Goal: Obtain resource: Download file/media

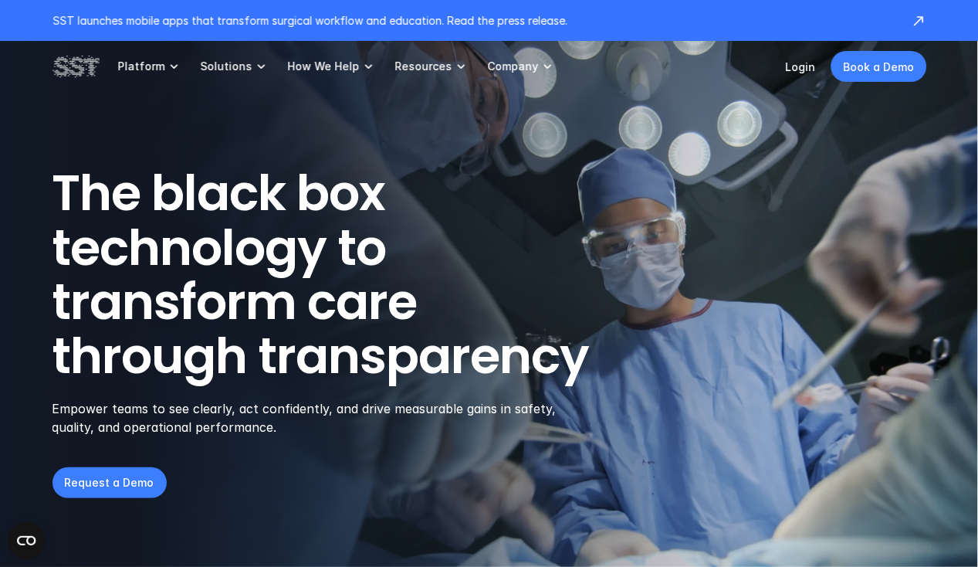
click at [156, 74] on link "Platform" at bounding box center [149, 66] width 64 height 51
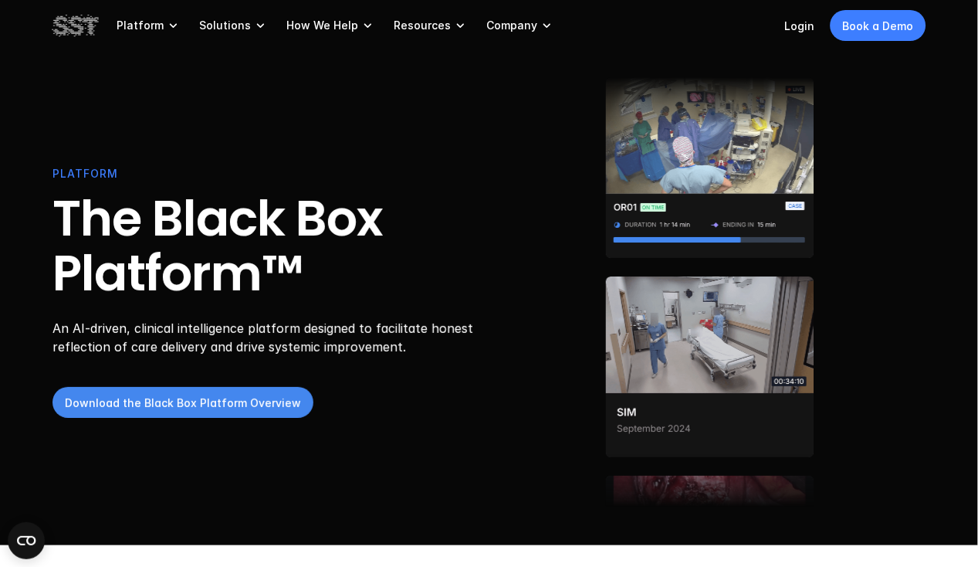
click at [259, 407] on p "Download the Black Box Platform Overview" at bounding box center [183, 402] width 236 height 16
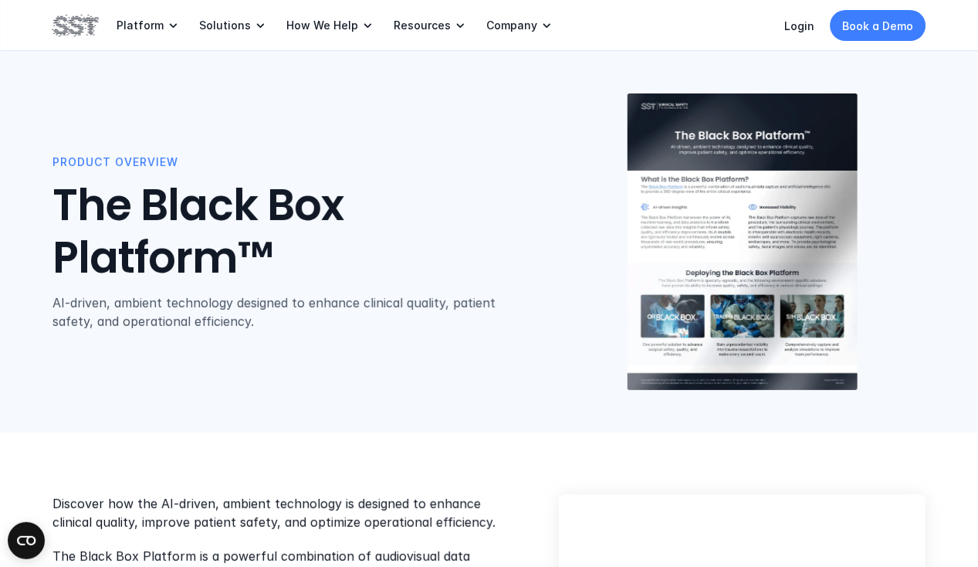
click at [764, 242] on img at bounding box center [743, 241] width 230 height 297
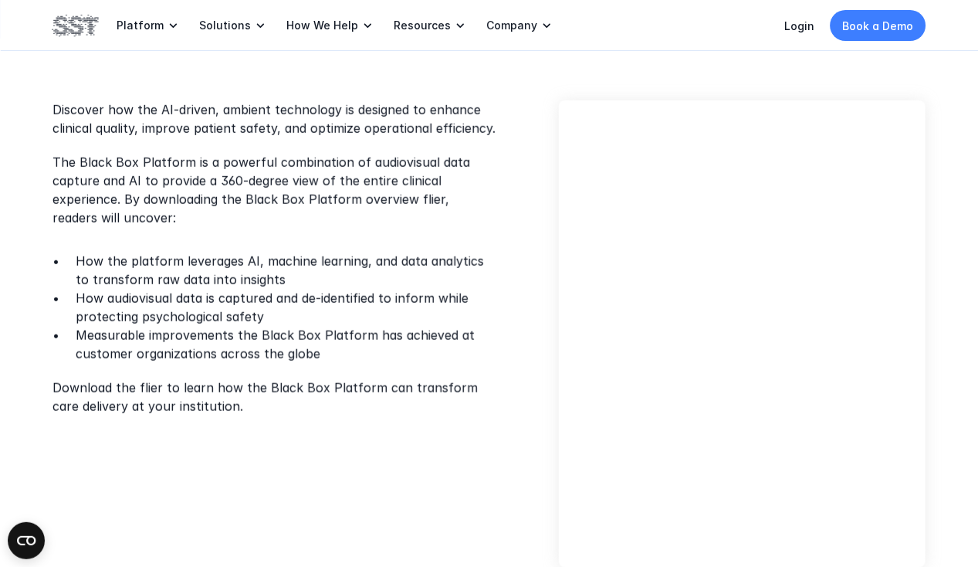
scroll to position [401, 0]
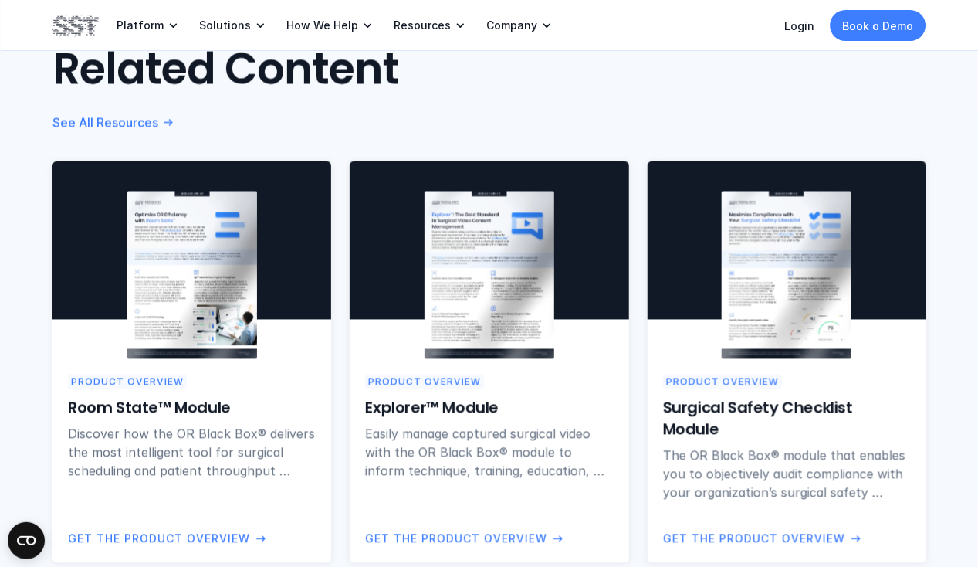
scroll to position [1063, 0]
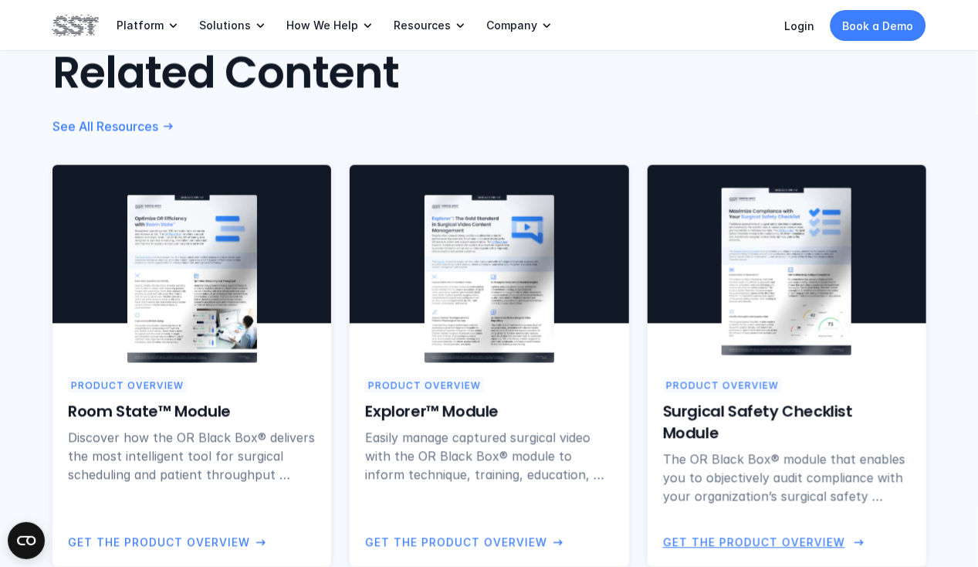
click at [782, 268] on img at bounding box center [787, 272] width 130 height 168
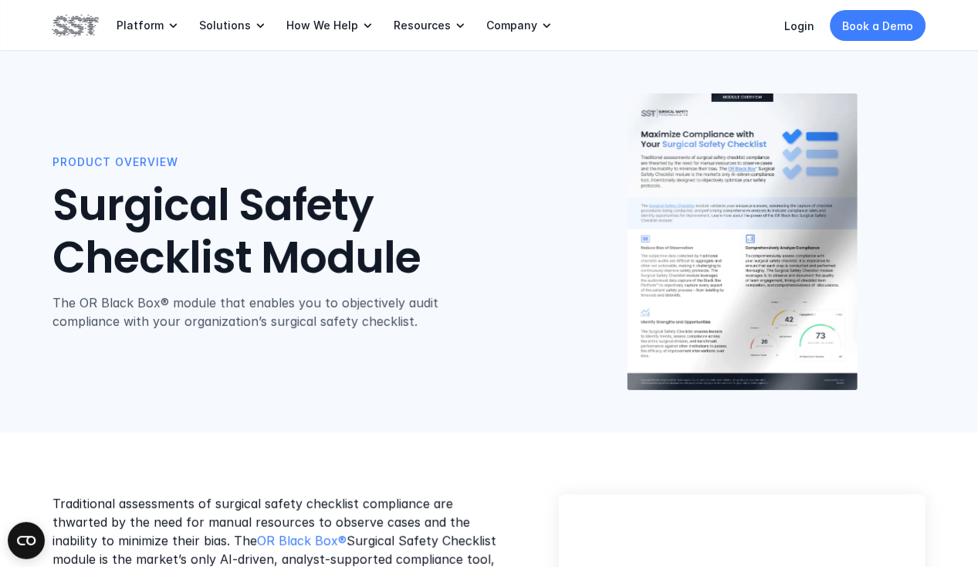
click at [723, 252] on img at bounding box center [743, 241] width 230 height 297
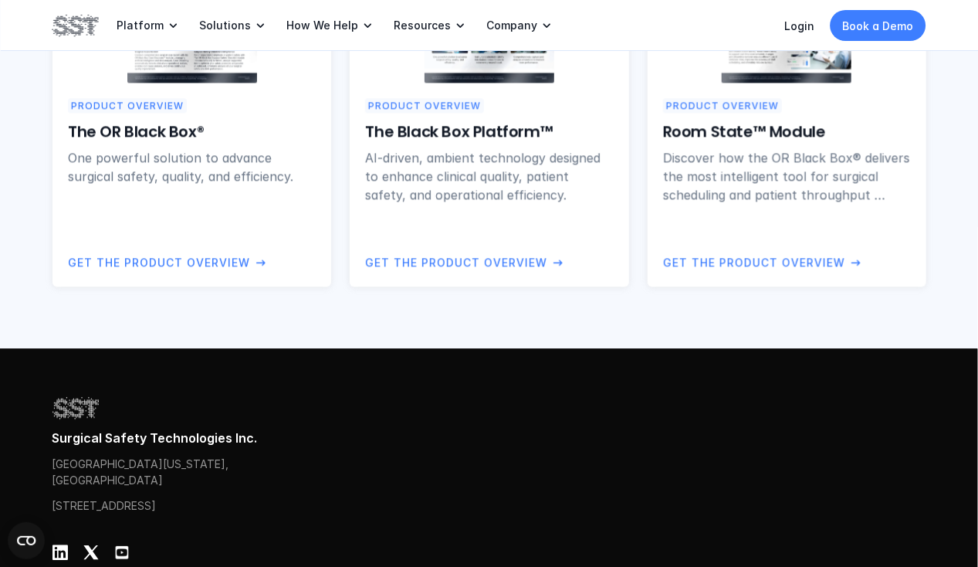
scroll to position [1341, 0]
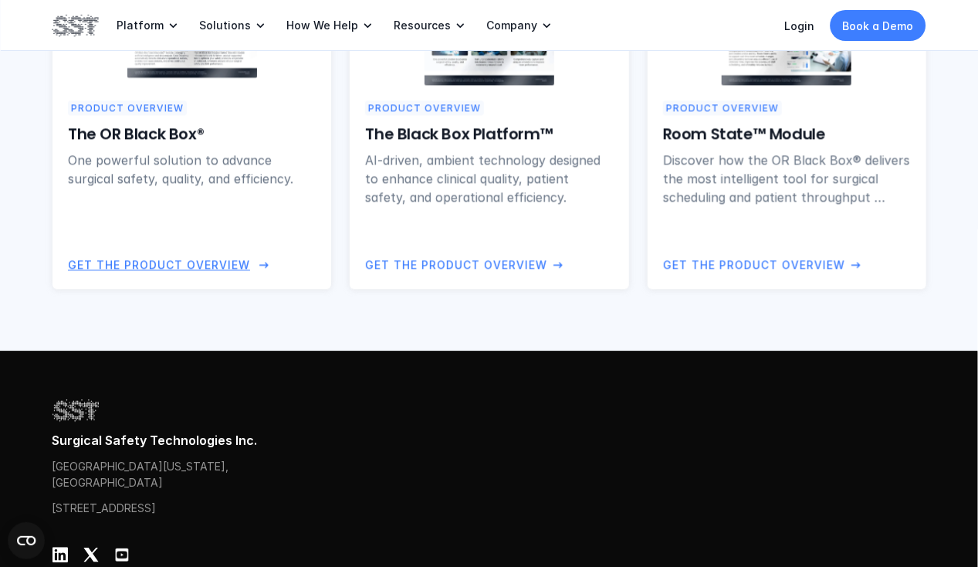
click at [216, 264] on p "Get the Product Overview" at bounding box center [159, 264] width 182 height 17
